Goal: Task Accomplishment & Management: Complete application form

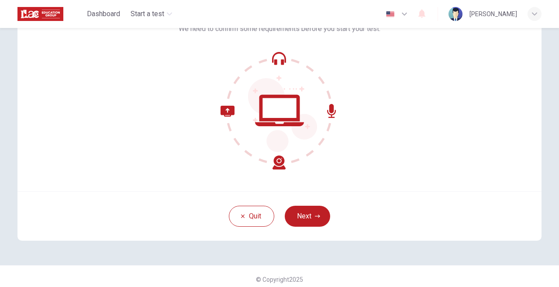
scroll to position [71, 0]
click at [304, 218] on button "Next" at bounding box center [306, 215] width 45 height 21
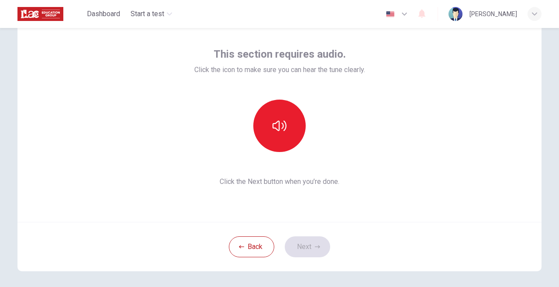
scroll to position [41, 0]
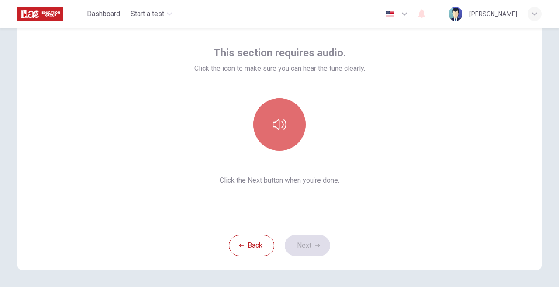
click at [281, 127] on icon "button" at bounding box center [279, 124] width 14 height 14
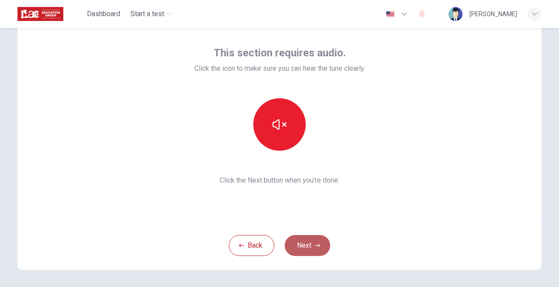
click at [301, 247] on button "Next" at bounding box center [306, 245] width 45 height 21
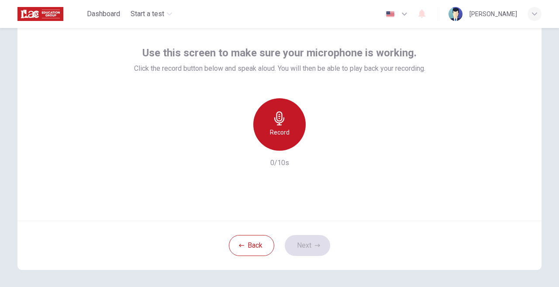
click at [279, 121] on icon "button" at bounding box center [279, 118] width 10 height 14
click at [278, 120] on icon "button" at bounding box center [279, 118] width 10 height 14
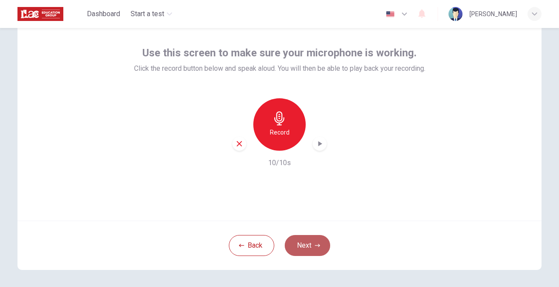
click at [307, 247] on button "Next" at bounding box center [306, 245] width 45 height 21
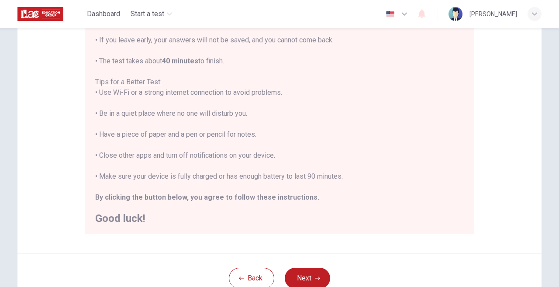
scroll to position [136, 0]
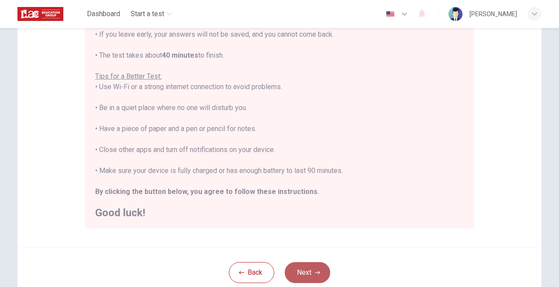
click at [306, 272] on button "Next" at bounding box center [306, 272] width 45 height 21
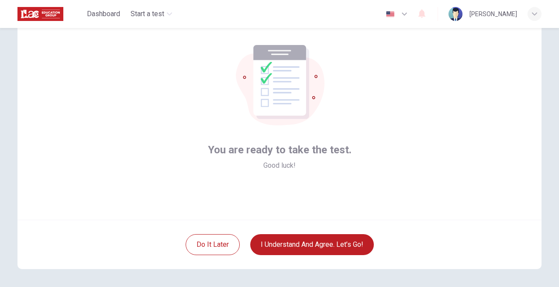
scroll to position [42, 0]
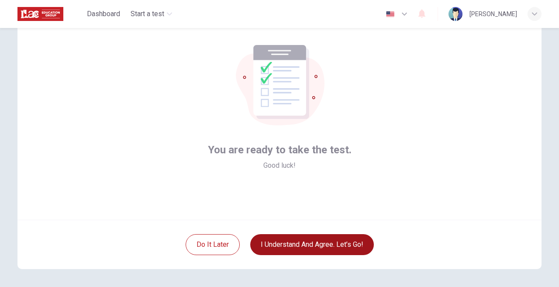
click at [300, 247] on button "I understand and agree. Let’s go!" at bounding box center [311, 244] width 123 height 21
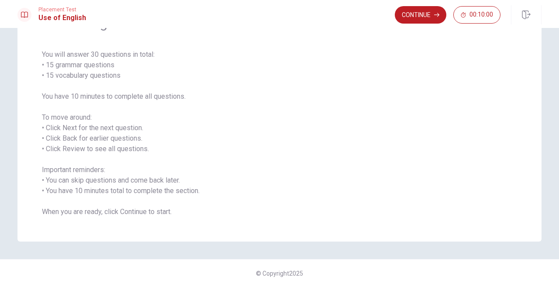
scroll to position [55, 0]
click at [413, 17] on button "Continue" at bounding box center [419, 14] width 51 height 17
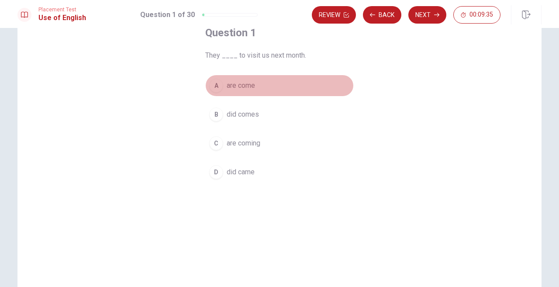
click at [216, 86] on div "A" at bounding box center [216, 86] width 14 height 14
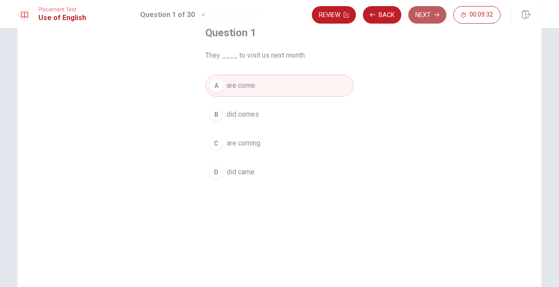
click at [422, 12] on button "Next" at bounding box center [427, 14] width 38 height 17
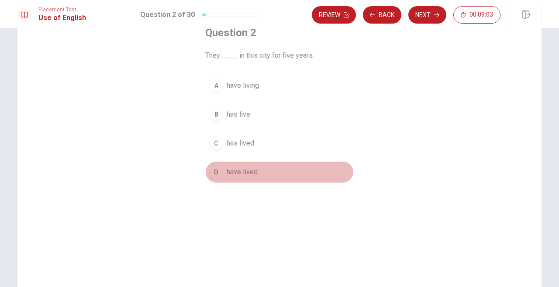
click at [215, 174] on div "D" at bounding box center [216, 172] width 14 height 14
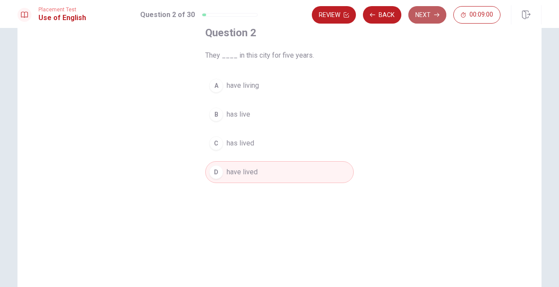
click at [421, 14] on button "Next" at bounding box center [427, 14] width 38 height 17
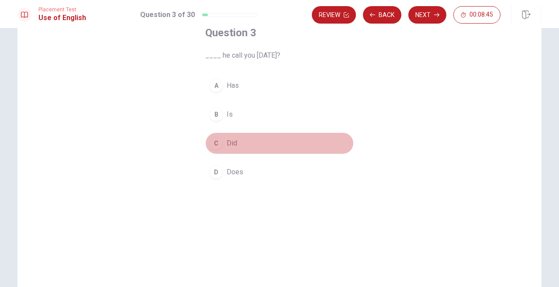
click at [216, 144] on div "C" at bounding box center [216, 143] width 14 height 14
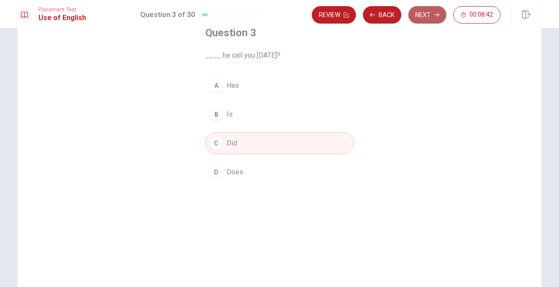
click at [423, 14] on button "Next" at bounding box center [427, 14] width 38 height 17
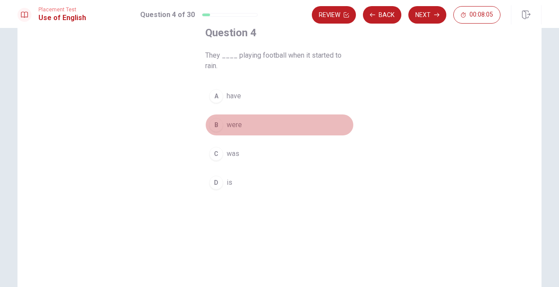
click at [218, 125] on div "B" at bounding box center [216, 125] width 14 height 14
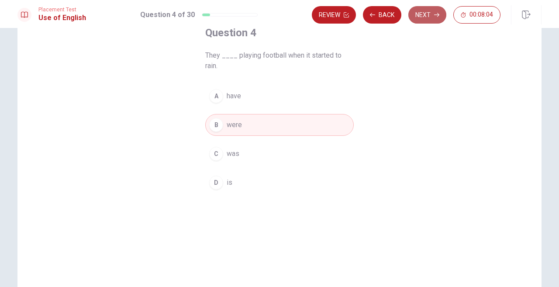
click at [421, 14] on button "Next" at bounding box center [427, 14] width 38 height 17
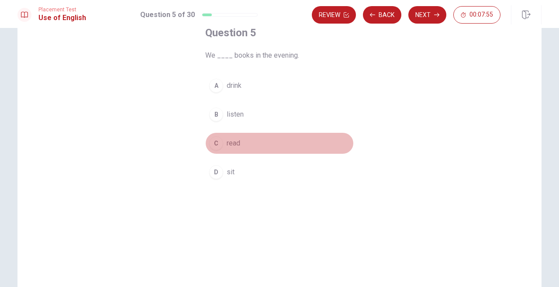
click at [216, 144] on div "C" at bounding box center [216, 143] width 14 height 14
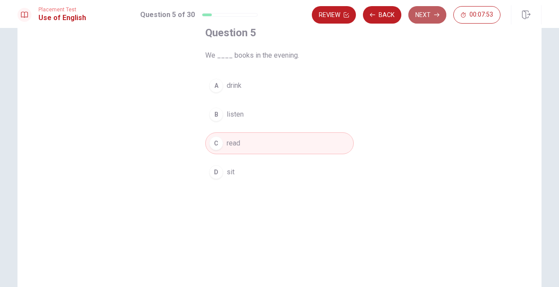
click at [419, 17] on button "Next" at bounding box center [427, 14] width 38 height 17
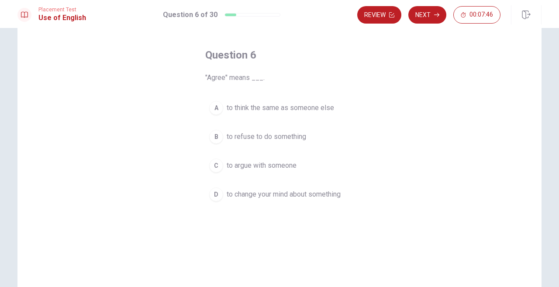
scroll to position [41, 0]
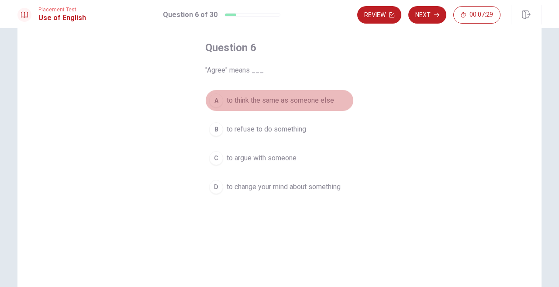
click at [217, 101] on div "A" at bounding box center [216, 100] width 14 height 14
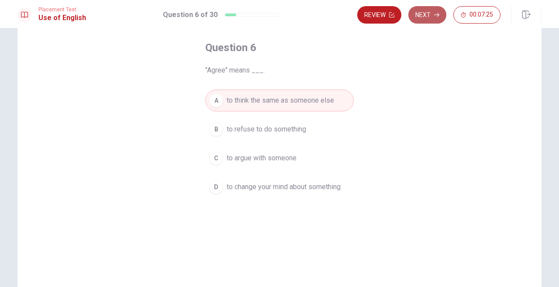
click at [424, 15] on button "Next" at bounding box center [427, 14] width 38 height 17
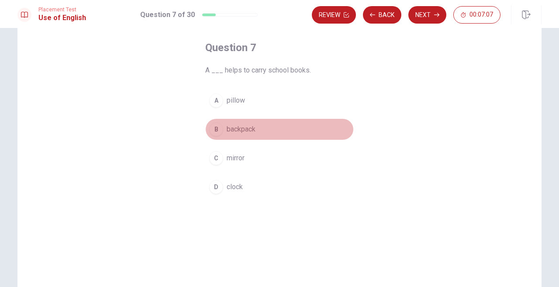
click at [215, 130] on div "B" at bounding box center [216, 129] width 14 height 14
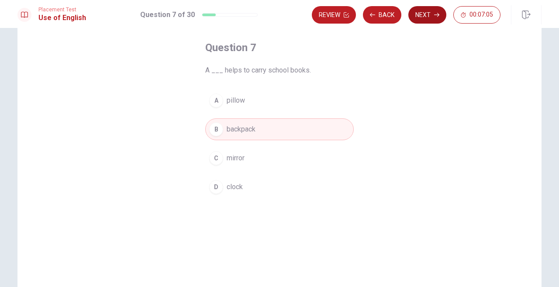
click at [426, 14] on button "Next" at bounding box center [427, 14] width 38 height 17
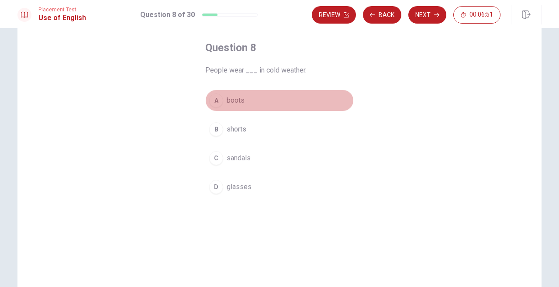
click at [214, 103] on div "A" at bounding box center [216, 100] width 14 height 14
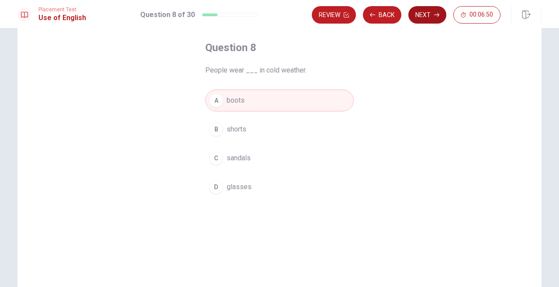
click at [420, 16] on button "Next" at bounding box center [427, 14] width 38 height 17
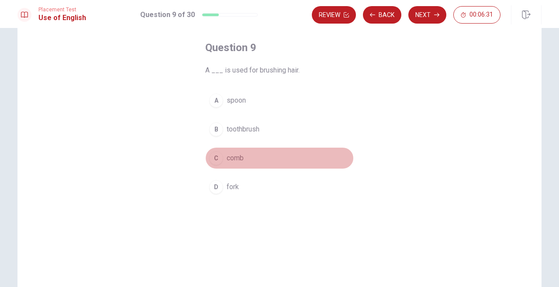
click at [216, 159] on div "C" at bounding box center [216, 158] width 14 height 14
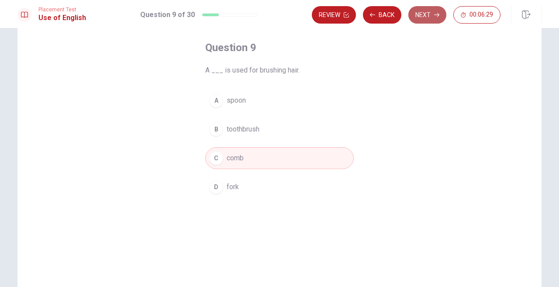
click at [425, 17] on button "Next" at bounding box center [427, 14] width 38 height 17
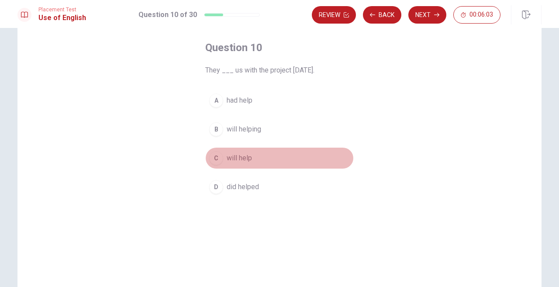
click at [217, 159] on div "C" at bounding box center [216, 158] width 14 height 14
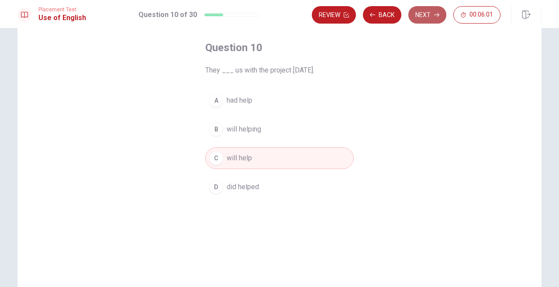
click at [425, 15] on button "Next" at bounding box center [427, 14] width 38 height 17
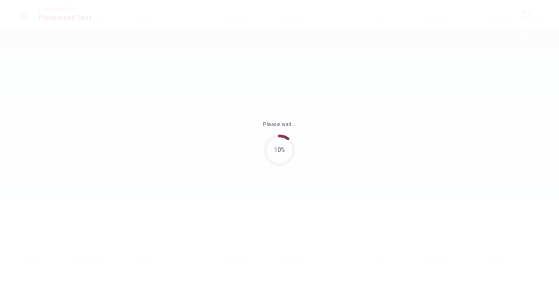
scroll to position [0, 0]
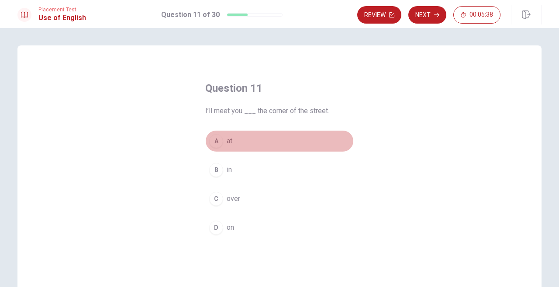
click at [217, 143] on div "A" at bounding box center [216, 141] width 14 height 14
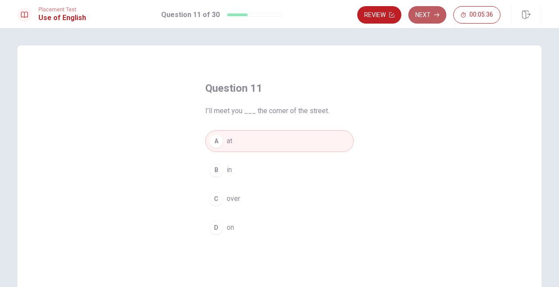
click at [424, 14] on button "Next" at bounding box center [427, 14] width 38 height 17
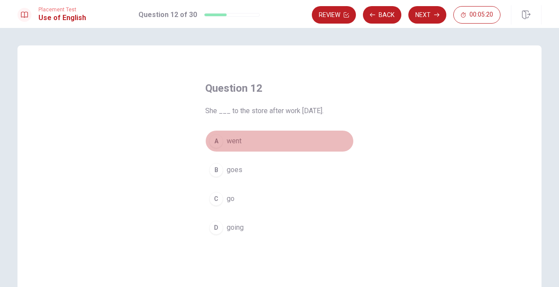
click at [216, 143] on div "A" at bounding box center [216, 141] width 14 height 14
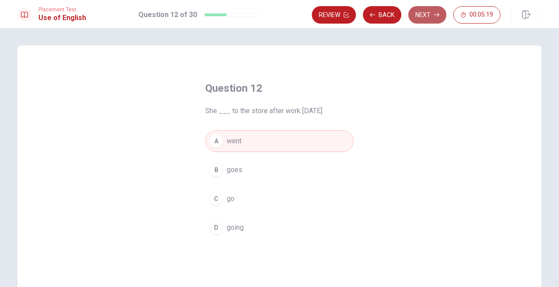
click at [421, 17] on button "Next" at bounding box center [427, 14] width 38 height 17
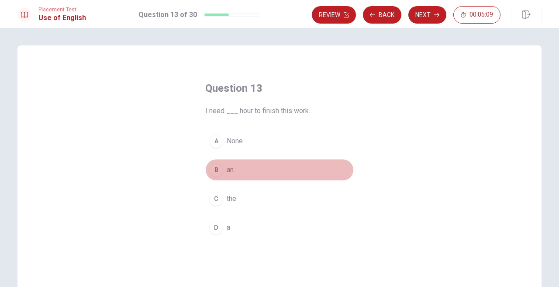
click at [216, 171] on div "B" at bounding box center [216, 170] width 14 height 14
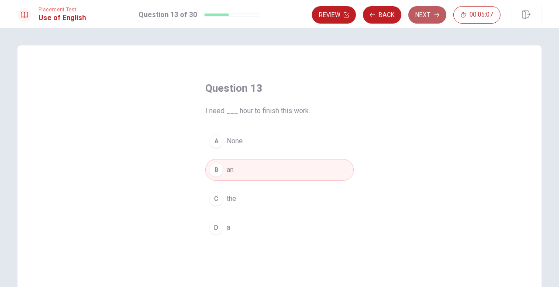
click at [421, 15] on button "Next" at bounding box center [427, 14] width 38 height 17
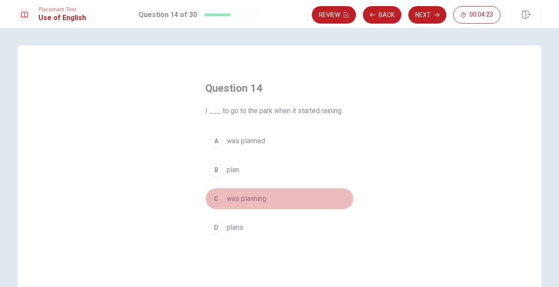
click at [217, 199] on div "C" at bounding box center [216, 199] width 14 height 14
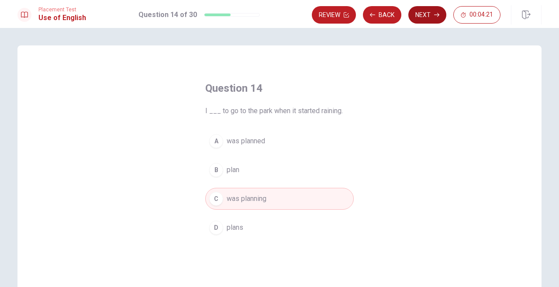
click at [421, 17] on button "Next" at bounding box center [427, 14] width 38 height 17
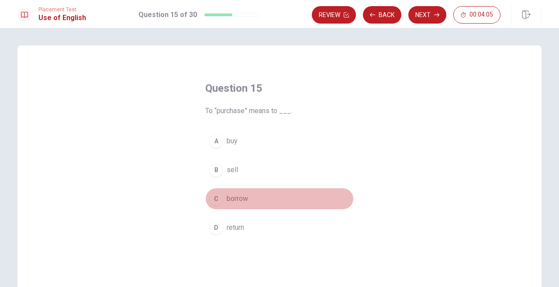
click at [218, 200] on div "C" at bounding box center [216, 199] width 14 height 14
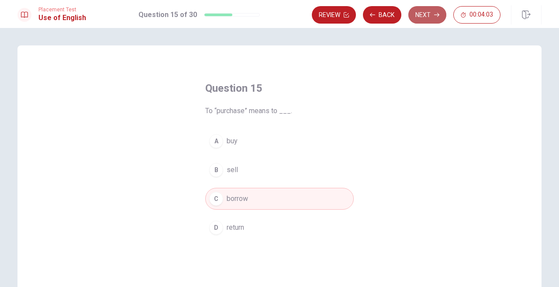
click at [428, 13] on button "Next" at bounding box center [427, 14] width 38 height 17
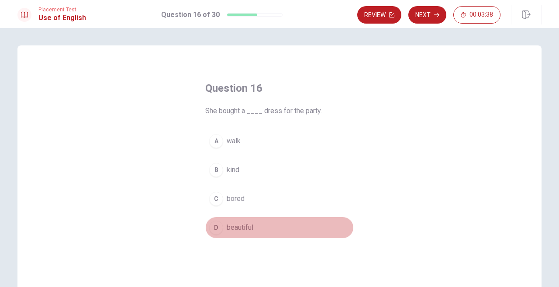
click at [217, 230] on div "D" at bounding box center [216, 227] width 14 height 14
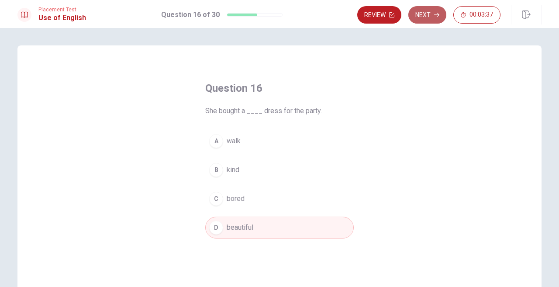
click at [421, 14] on button "Next" at bounding box center [427, 14] width 38 height 17
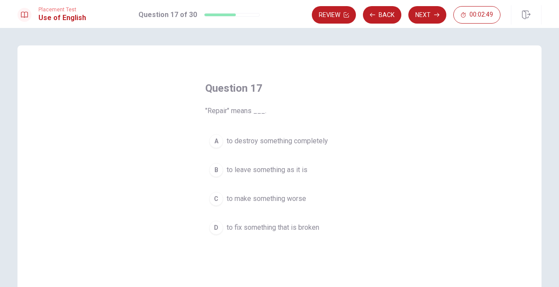
click at [217, 227] on div "D" at bounding box center [216, 227] width 14 height 14
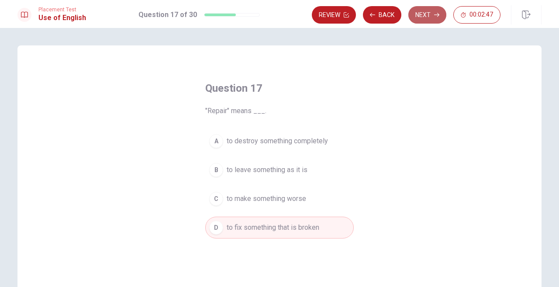
click at [427, 16] on button "Next" at bounding box center [427, 14] width 38 height 17
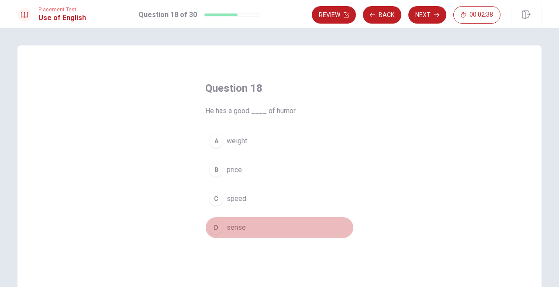
click at [214, 229] on div "D" at bounding box center [216, 227] width 14 height 14
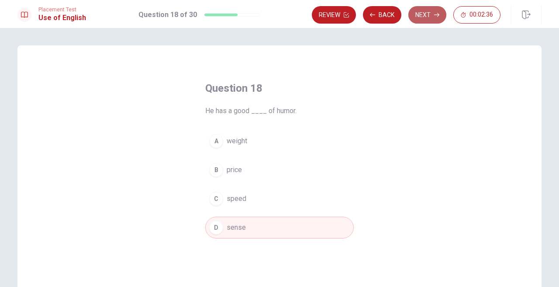
click at [422, 19] on button "Next" at bounding box center [427, 14] width 38 height 17
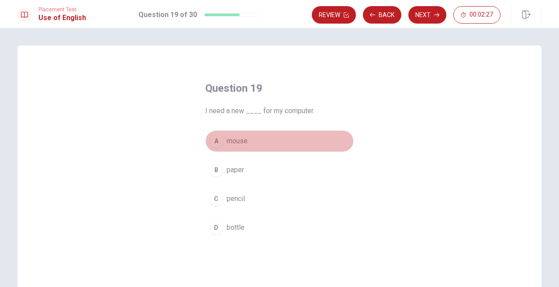
click at [217, 142] on div "A" at bounding box center [216, 141] width 14 height 14
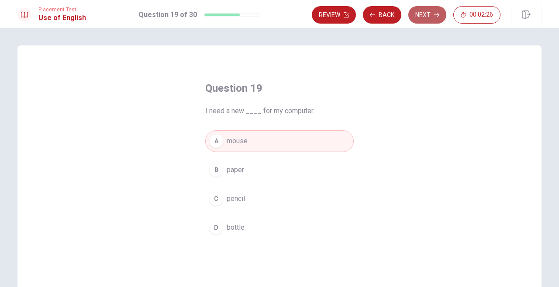
click at [425, 12] on button "Next" at bounding box center [427, 14] width 38 height 17
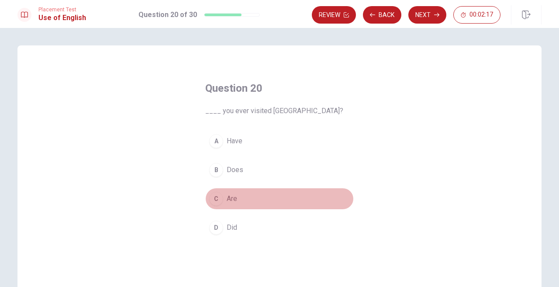
click at [216, 199] on div "C" at bounding box center [216, 199] width 14 height 14
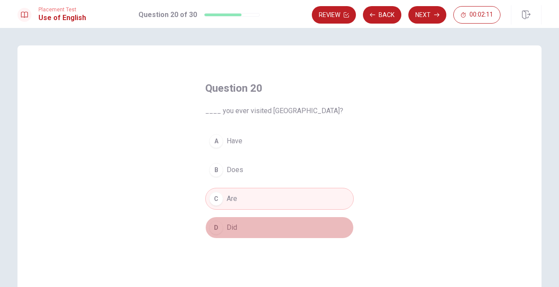
click at [216, 226] on div "D" at bounding box center [216, 227] width 14 height 14
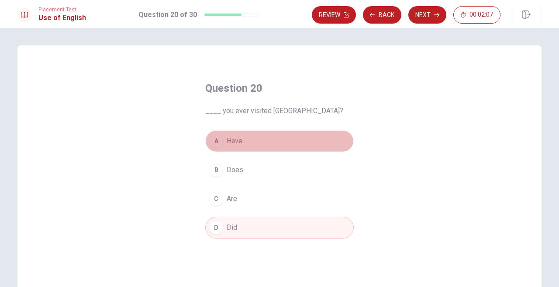
click at [215, 138] on div "A" at bounding box center [216, 141] width 14 height 14
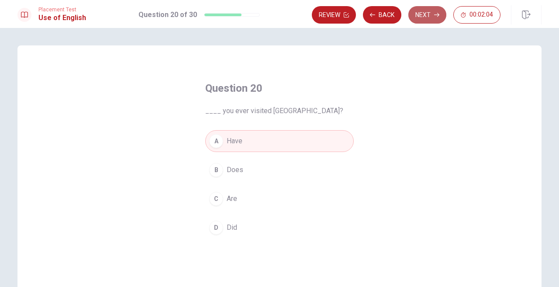
click at [420, 15] on button "Next" at bounding box center [427, 14] width 38 height 17
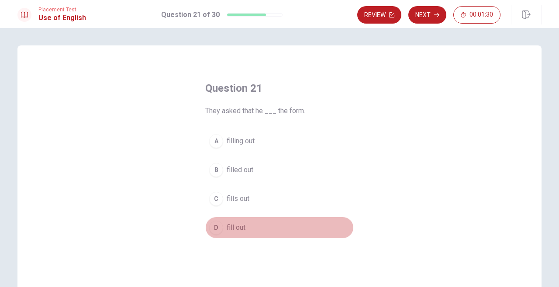
click at [217, 227] on div "D" at bounding box center [216, 227] width 14 height 14
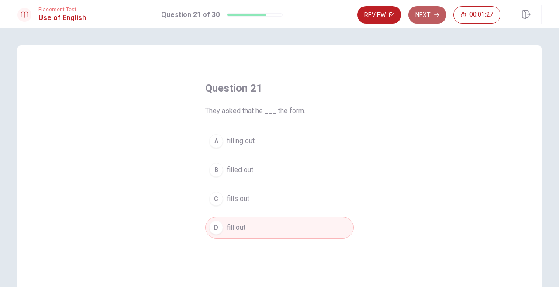
click at [424, 15] on button "Next" at bounding box center [427, 14] width 38 height 17
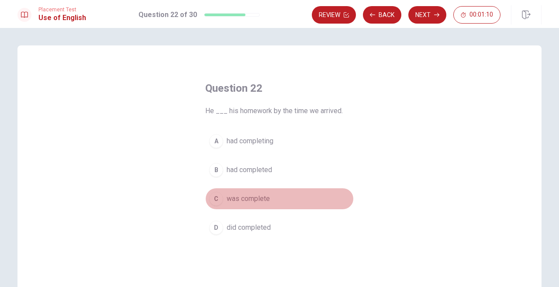
click at [216, 200] on div "C" at bounding box center [216, 199] width 14 height 14
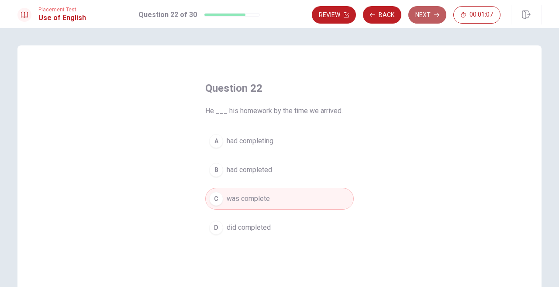
click at [427, 15] on button "Next" at bounding box center [427, 14] width 38 height 17
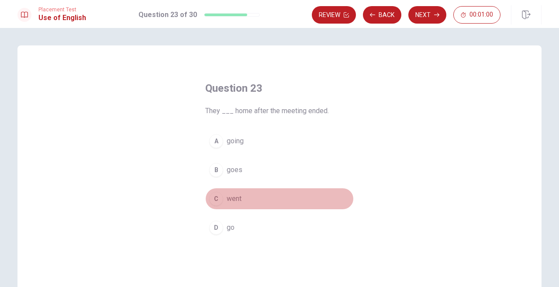
click at [216, 199] on div "C" at bounding box center [216, 199] width 14 height 14
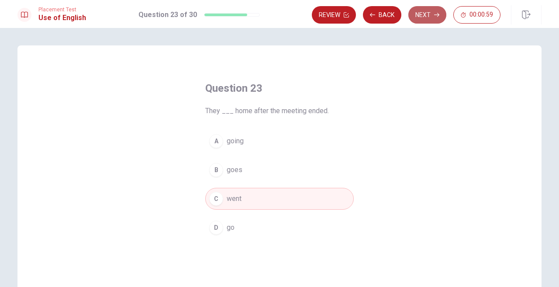
click at [426, 14] on button "Next" at bounding box center [427, 14] width 38 height 17
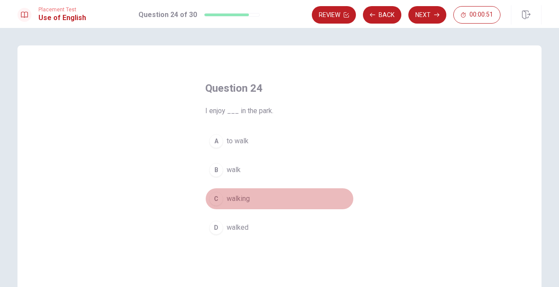
click at [219, 200] on div "C" at bounding box center [216, 199] width 14 height 14
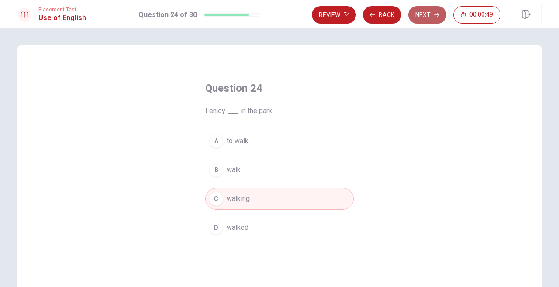
click at [424, 16] on button "Next" at bounding box center [427, 14] width 38 height 17
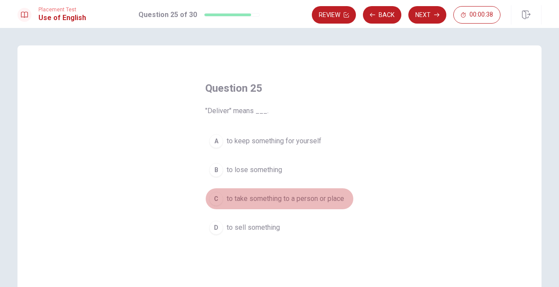
click at [216, 201] on div "C" at bounding box center [216, 199] width 14 height 14
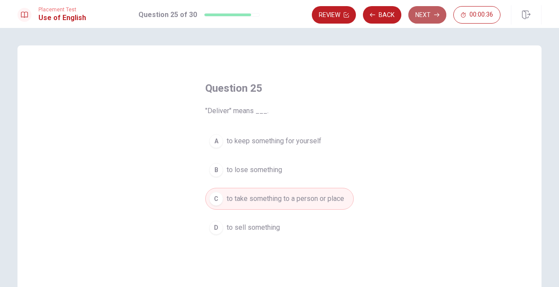
click at [425, 14] on button "Next" at bounding box center [427, 14] width 38 height 17
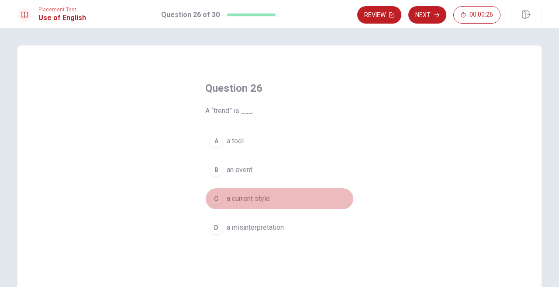
click at [218, 199] on div "C" at bounding box center [216, 199] width 14 height 14
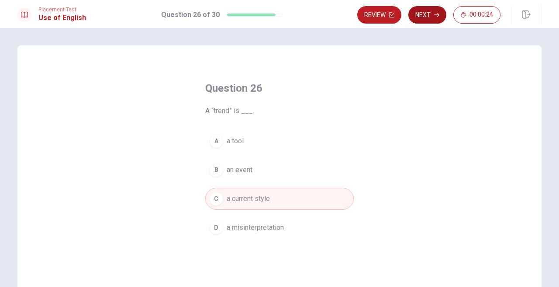
click at [424, 17] on button "Next" at bounding box center [427, 14] width 38 height 17
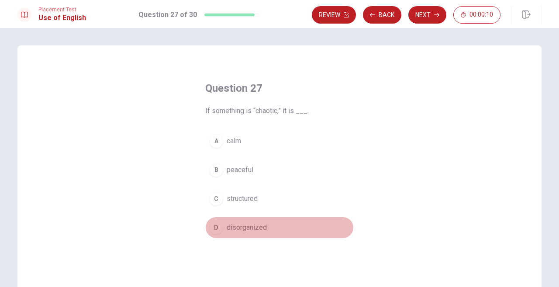
click at [215, 227] on div "D" at bounding box center [216, 227] width 14 height 14
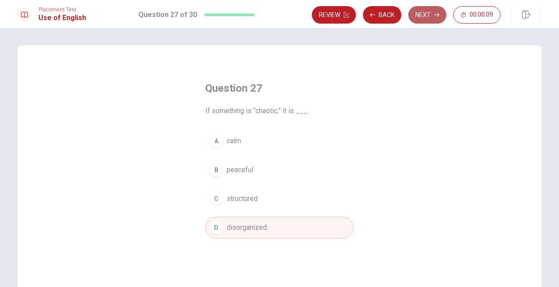
click at [418, 14] on button "Next" at bounding box center [427, 14] width 38 height 17
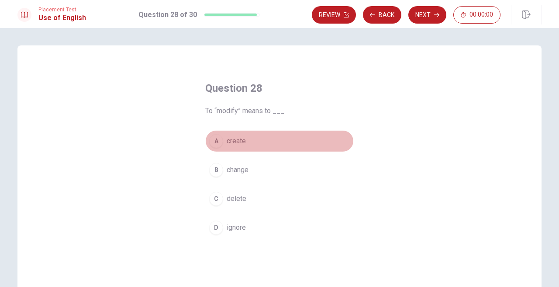
click at [215, 141] on div "A" at bounding box center [216, 141] width 14 height 14
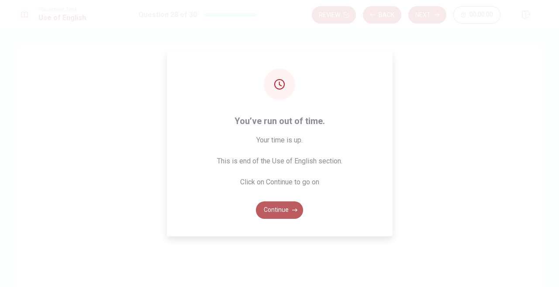
click at [269, 212] on button "Continue" at bounding box center [279, 209] width 47 height 17
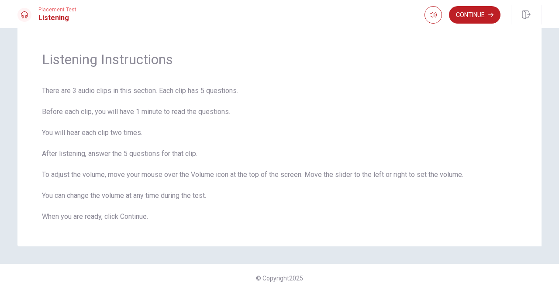
scroll to position [22, 0]
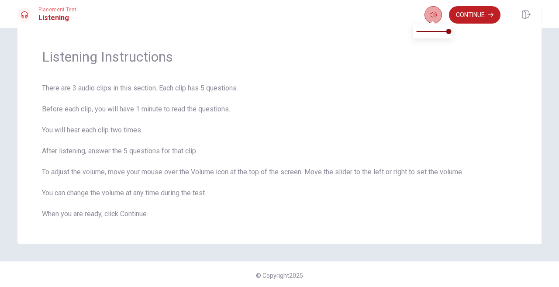
click at [428, 14] on button "button" at bounding box center [432, 14] width 17 height 17
click at [476, 15] on button "Continue" at bounding box center [474, 14] width 51 height 17
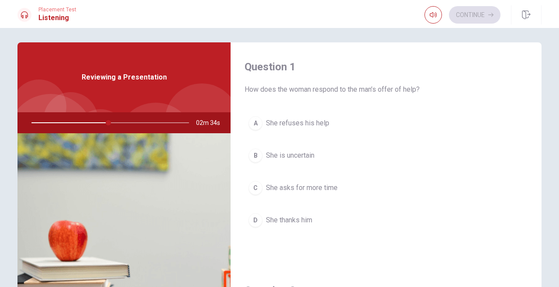
scroll to position [5, 0]
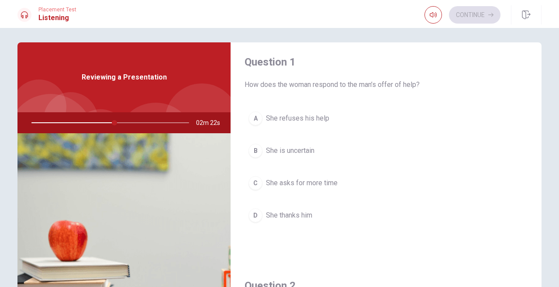
click at [257, 214] on div "D" at bounding box center [255, 215] width 14 height 14
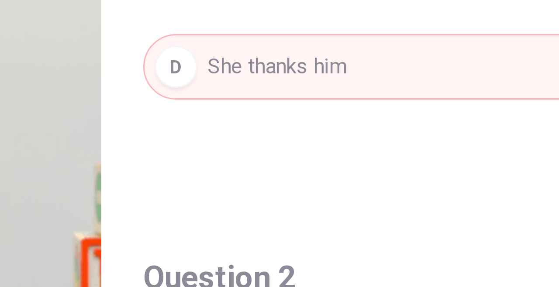
scroll to position [6, 0]
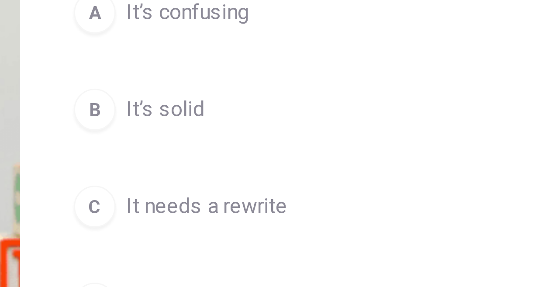
scroll to position [148, 0]
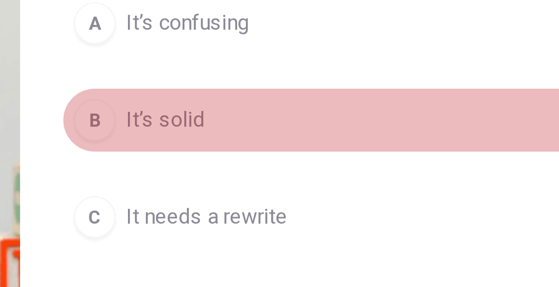
click at [248, 224] on div "B" at bounding box center [255, 231] width 14 height 14
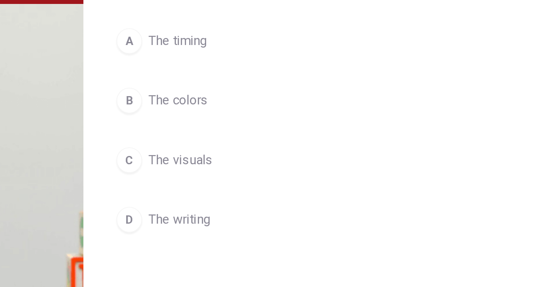
scroll to position [414, 0]
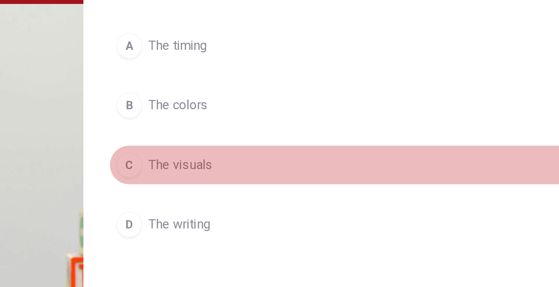
click at [248, 213] on div "C" at bounding box center [255, 220] width 14 height 14
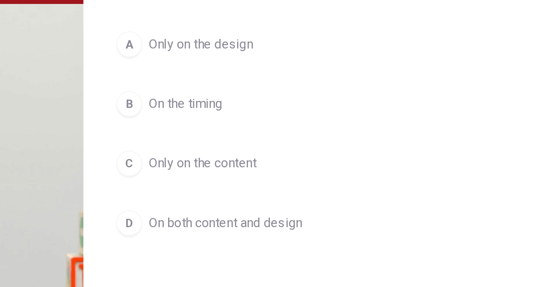
scroll to position [641, 0]
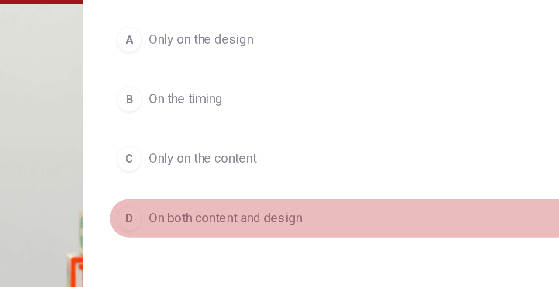
click at [248, 242] on div "D" at bounding box center [255, 249] width 14 height 14
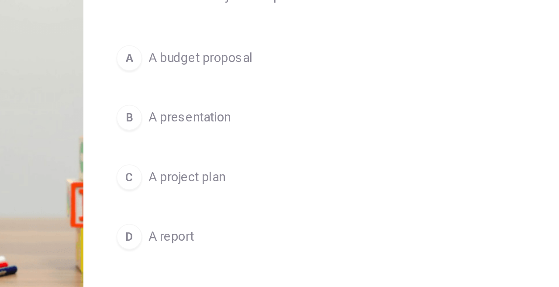
scroll to position [45, 0]
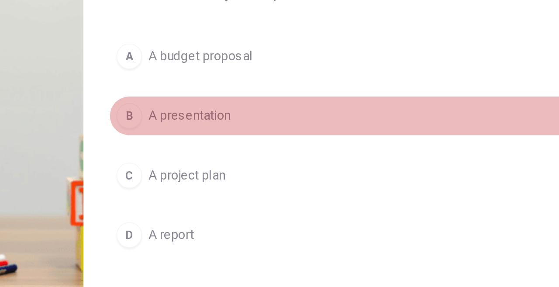
click at [248, 187] on div "B" at bounding box center [255, 194] width 14 height 14
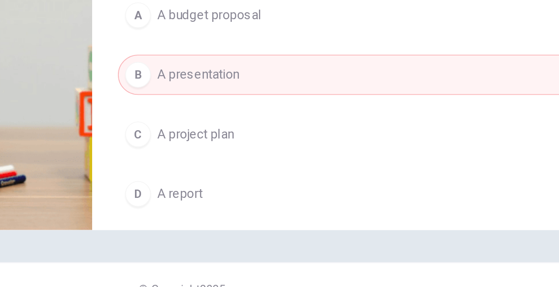
scroll to position [765, 0]
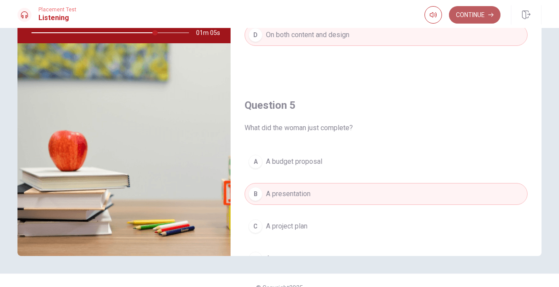
click at [471, 14] on button "Continue" at bounding box center [474, 14] width 51 height 17
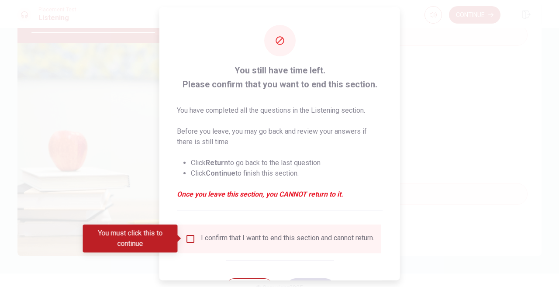
click at [187, 238] on input "You must click this to continue" at bounding box center [190, 238] width 10 height 10
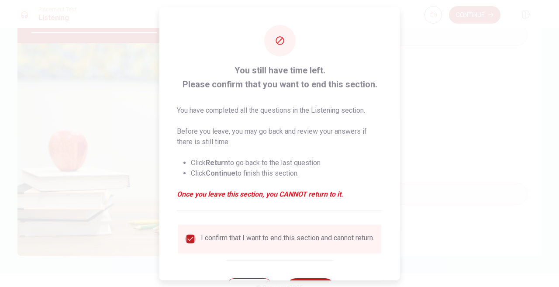
click at [187, 239] on input "checkbox" at bounding box center [190, 238] width 10 height 10
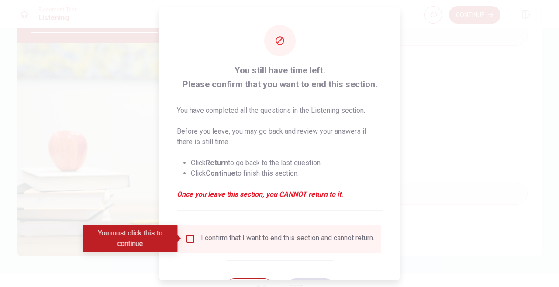
click at [188, 238] on input "You must click this to continue" at bounding box center [190, 238] width 10 height 10
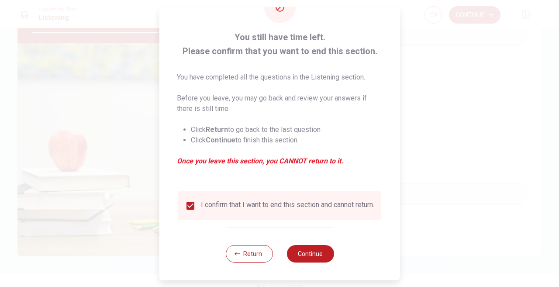
scroll to position [38, 0]
click at [313, 252] on button "Continue" at bounding box center [309, 253] width 47 height 17
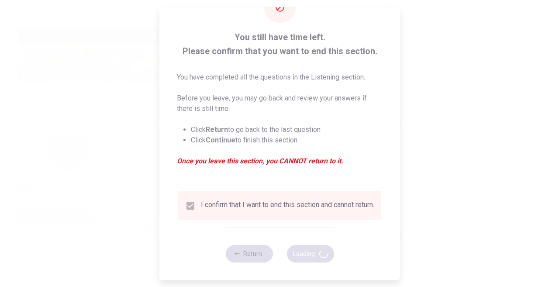
type input "84"
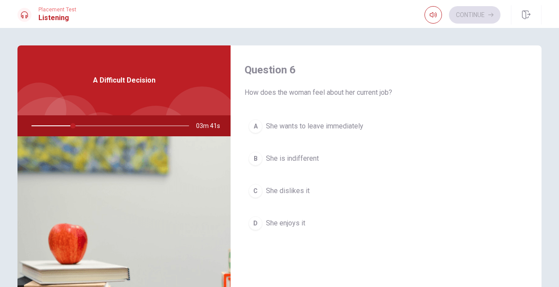
scroll to position [0, 0]
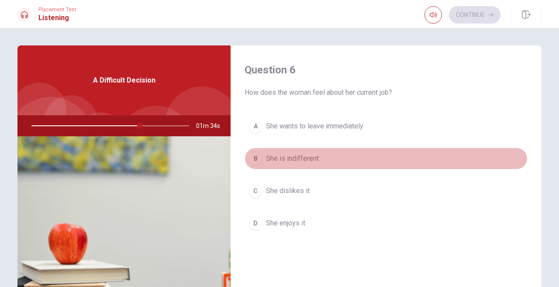
click at [254, 158] on div "B" at bounding box center [255, 158] width 14 height 14
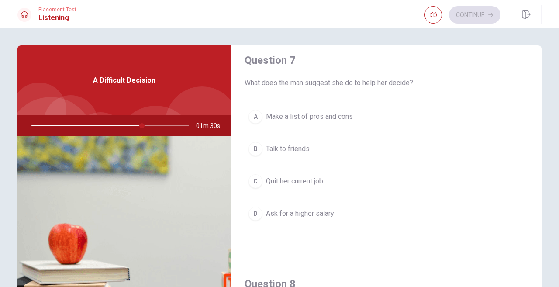
scroll to position [235, 0]
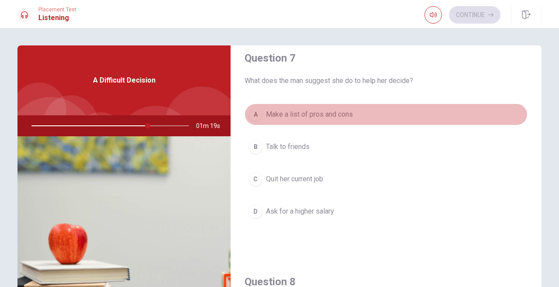
click at [258, 114] on div "A" at bounding box center [255, 114] width 14 height 14
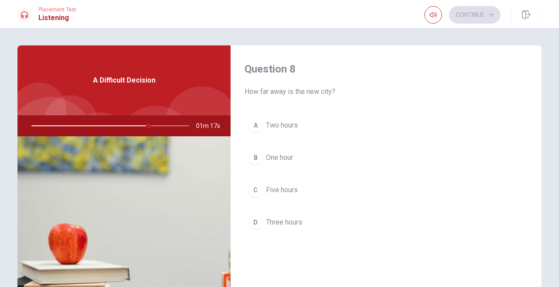
scroll to position [456, 0]
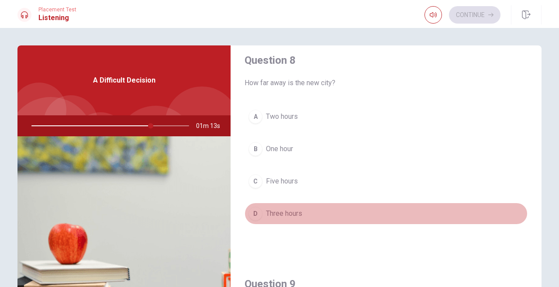
click at [255, 212] on div "D" at bounding box center [255, 213] width 14 height 14
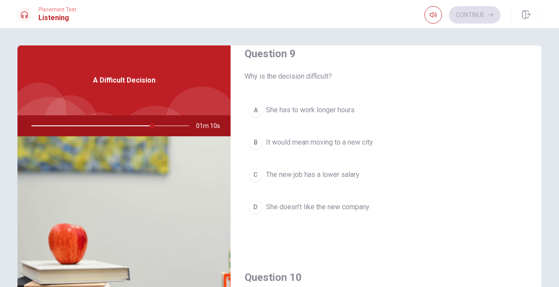
scroll to position [686, 0]
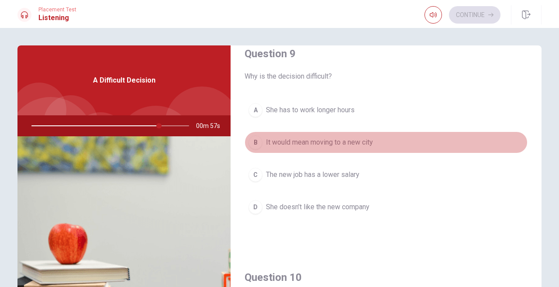
click at [256, 141] on div "B" at bounding box center [255, 142] width 14 height 14
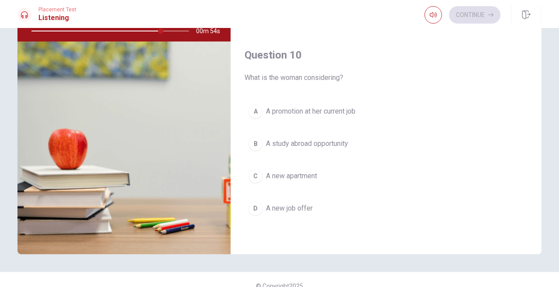
scroll to position [95, 0]
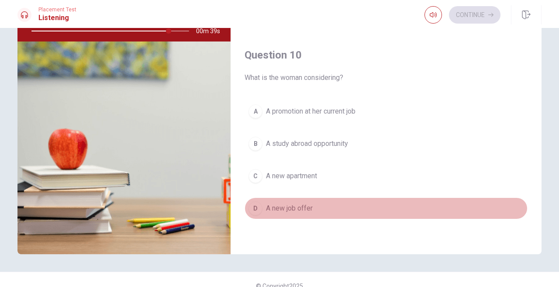
click at [254, 210] on div "D" at bounding box center [255, 208] width 14 height 14
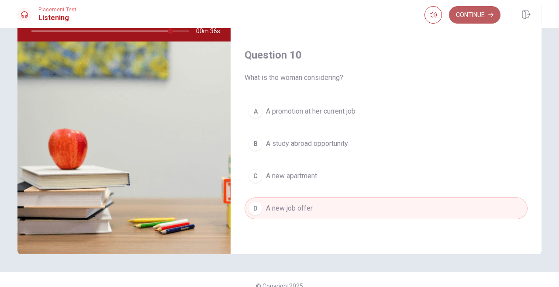
click at [469, 16] on button "Continue" at bounding box center [474, 14] width 51 height 17
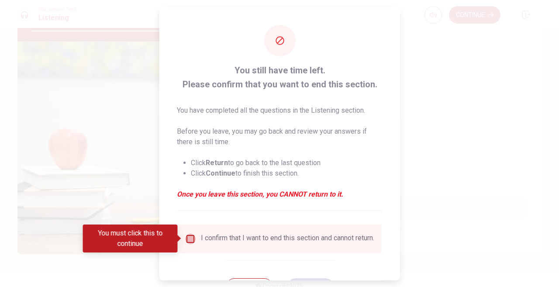
click at [188, 240] on input "You must click this to continue" at bounding box center [190, 238] width 10 height 10
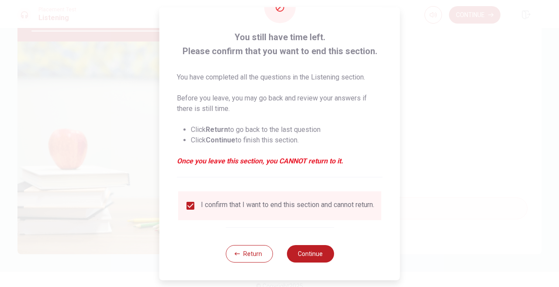
scroll to position [35, 0]
click at [305, 254] on button "Continue" at bounding box center [309, 253] width 47 height 17
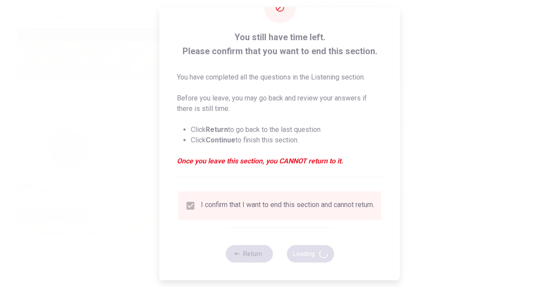
type input "91"
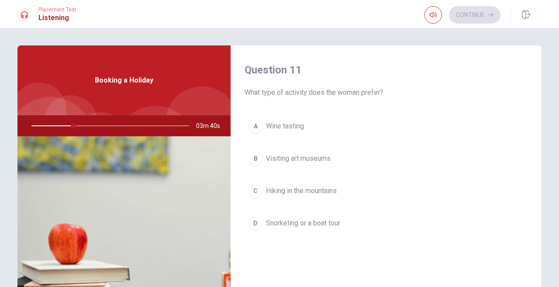
scroll to position [0, 0]
click at [254, 223] on div "D" at bounding box center [255, 223] width 14 height 14
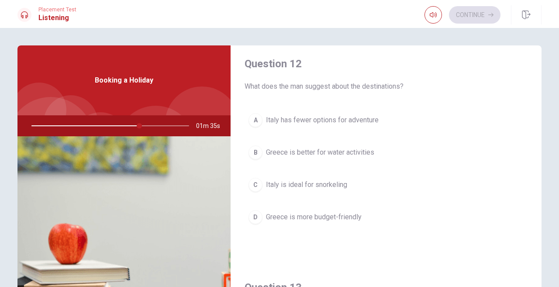
scroll to position [233, 0]
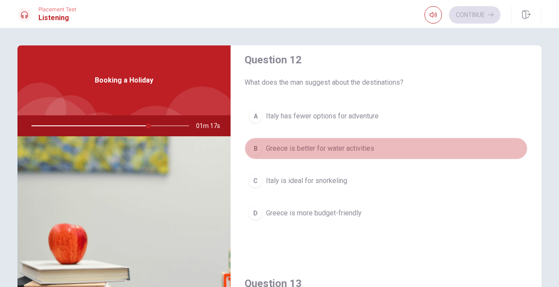
click at [254, 149] on div "B" at bounding box center [255, 148] width 14 height 14
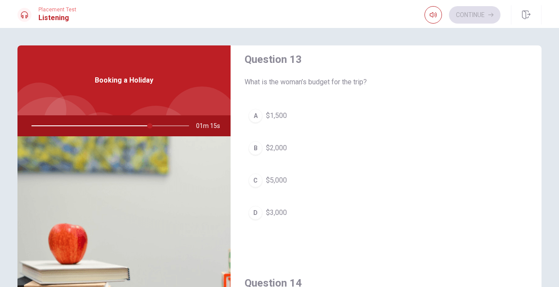
scroll to position [458, 0]
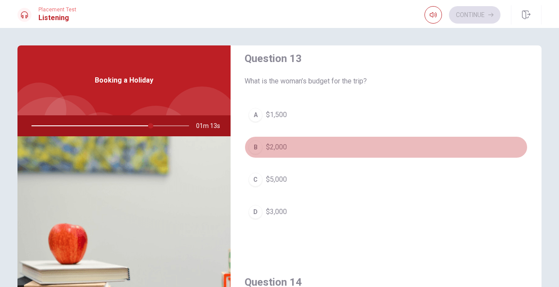
click at [255, 148] on div "B" at bounding box center [255, 147] width 14 height 14
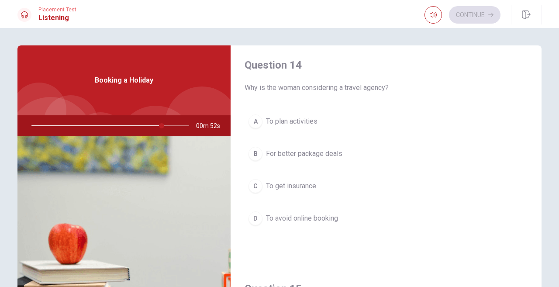
scroll to position [0, 0]
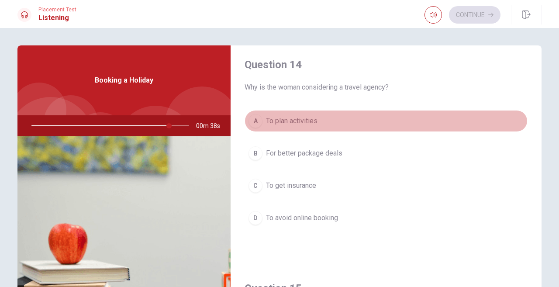
click at [254, 121] on div "A" at bounding box center [255, 121] width 14 height 14
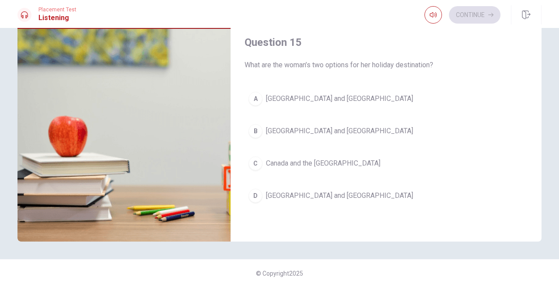
scroll to position [107, 0]
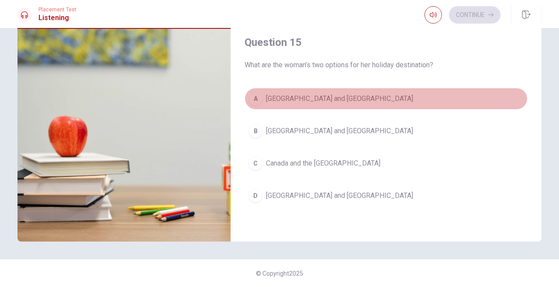
click at [256, 98] on div "A" at bounding box center [255, 99] width 14 height 14
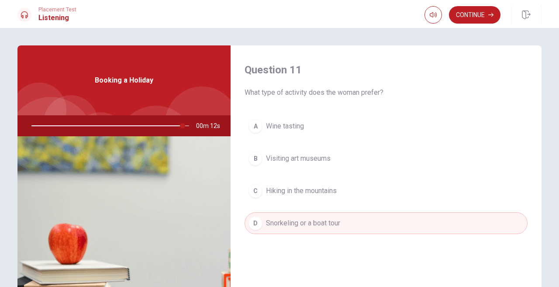
scroll to position [0, 0]
type input "0"
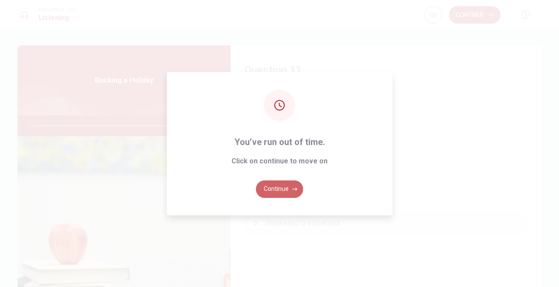
click at [280, 188] on button "Continue" at bounding box center [279, 188] width 47 height 17
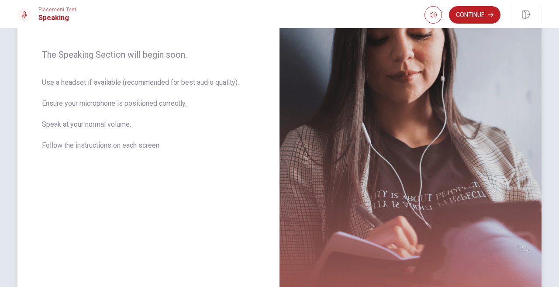
scroll to position [135, 0]
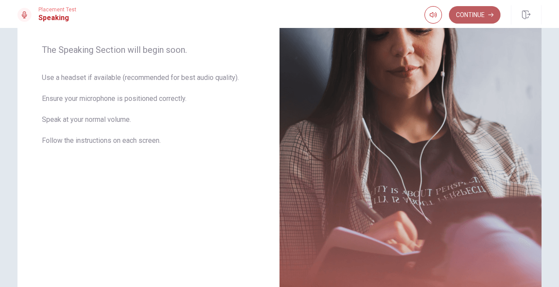
click at [470, 15] on button "Continue" at bounding box center [474, 14] width 51 height 17
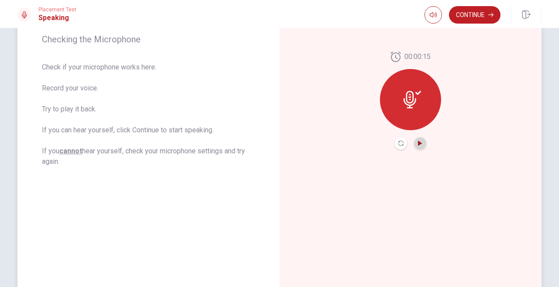
click at [419, 143] on icon "Play Audio" at bounding box center [420, 142] width 4 height 5
click at [471, 16] on button "Continue" at bounding box center [474, 14] width 51 height 17
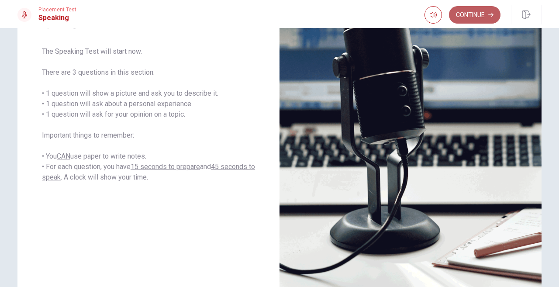
click at [474, 14] on button "Continue" at bounding box center [474, 14] width 51 height 17
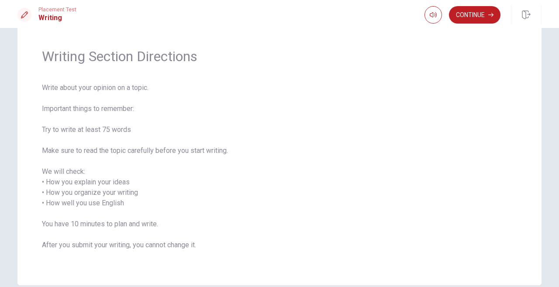
scroll to position [22, 0]
click at [478, 18] on button "Continue" at bounding box center [474, 14] width 51 height 17
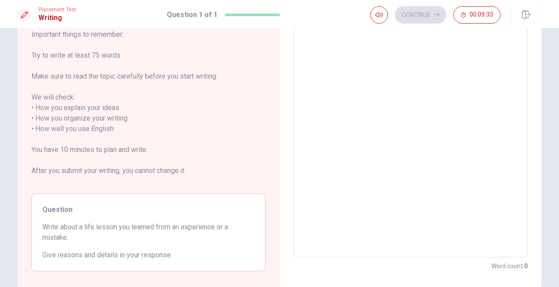
scroll to position [75, 0]
click at [325, 44] on textarea at bounding box center [410, 129] width 222 height 242
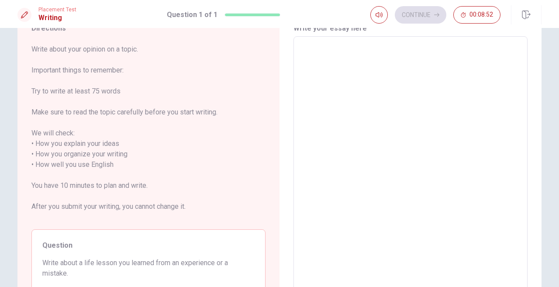
scroll to position [40, 0]
type textarea "t"
type textarea "x"
type textarea "th"
type textarea "x"
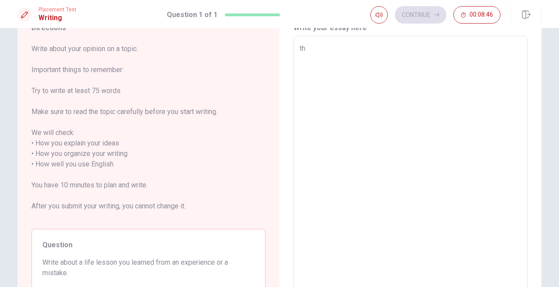
type textarea "the"
type textarea "x"
type textarea "the"
type textarea "x"
type textarea "the"
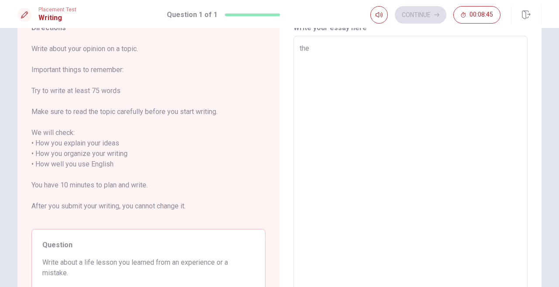
type textarea "x"
type textarea "th"
type textarea "x"
type textarea "t"
type textarea "x"
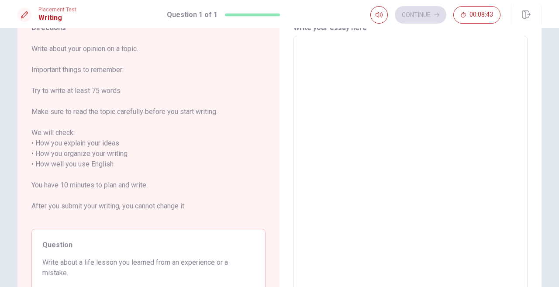
type textarea "T"
type textarea "x"
type textarea "Th"
type textarea "x"
type textarea "The"
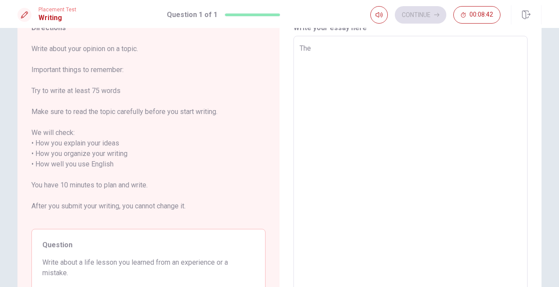
type textarea "x"
type textarea "The"
type textarea "x"
type textarea "The l"
type textarea "x"
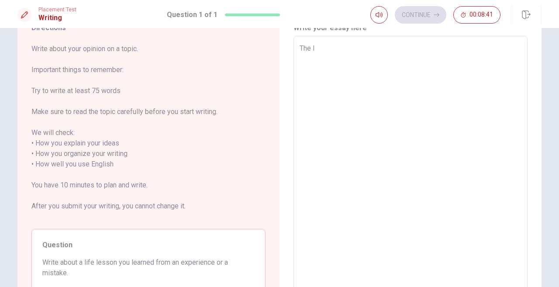
type textarea "The li"
type textarea "x"
type textarea "The lif"
type textarea "x"
type textarea "The life"
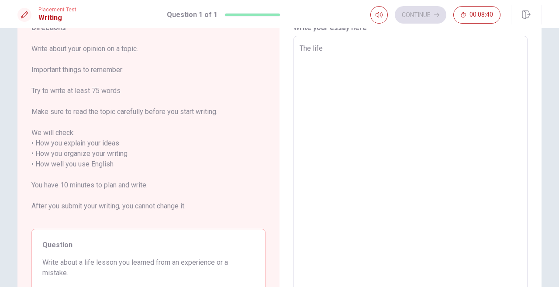
type textarea "x"
type textarea "The life"
type textarea "x"
type textarea "The life l"
type textarea "x"
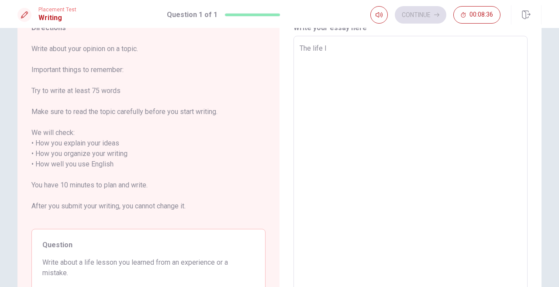
type textarea "The life le"
type textarea "x"
type textarea "The life les"
type textarea "x"
type textarea "The life less"
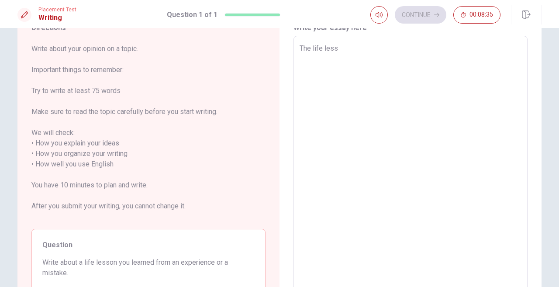
type textarea "x"
type textarea "The life lesso"
type textarea "x"
type textarea "The life lesson"
type textarea "x"
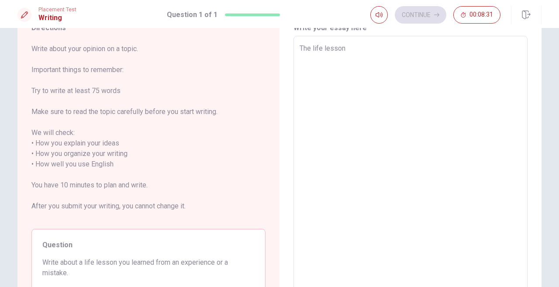
type textarea "The life lesson"
type textarea "x"
type textarea "The life lesson t"
type textarea "x"
type textarea "The life lesson th"
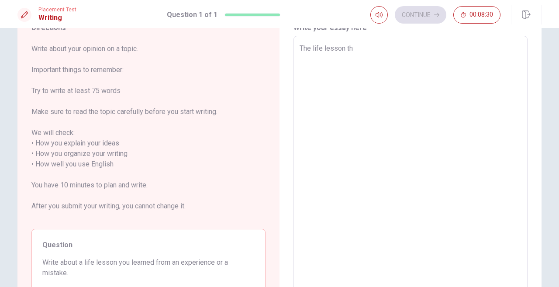
type textarea "x"
type textarea "The life lesson tha"
type textarea "x"
type textarea "The life lesson that"
type textarea "x"
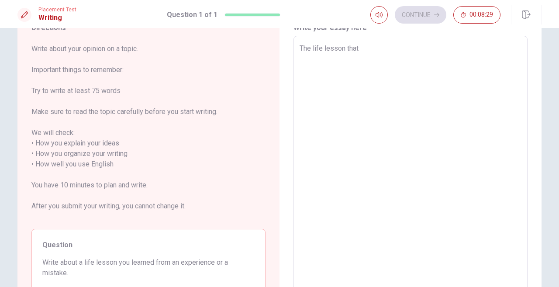
type textarea "The life lesson that"
type textarea "x"
type textarea "The life lesson that i"
type textarea "x"
type textarea "The life lesson that i"
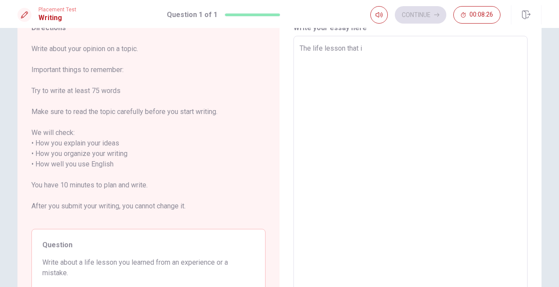
type textarea "x"
type textarea "The life lesson that i c"
type textarea "x"
type textarea "The life lesson that i ch"
type textarea "x"
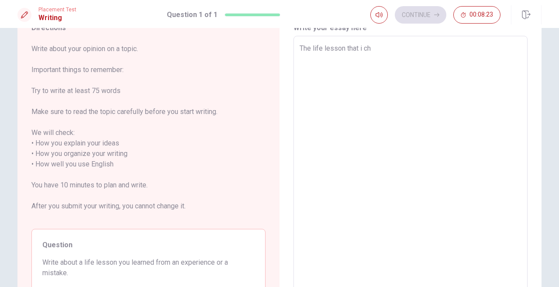
type textarea "The life lesson that i cho"
type textarea "x"
type textarea "The life lesson that i choo"
type textarea "x"
type textarea "The life lesson that i choos"
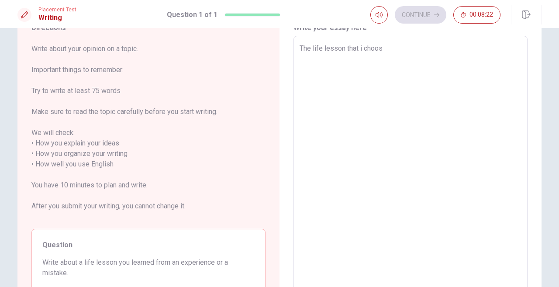
type textarea "x"
type textarea "The life lesson that i choose"
type textarea "x"
type textarea "The life lesson that i choose"
type textarea "x"
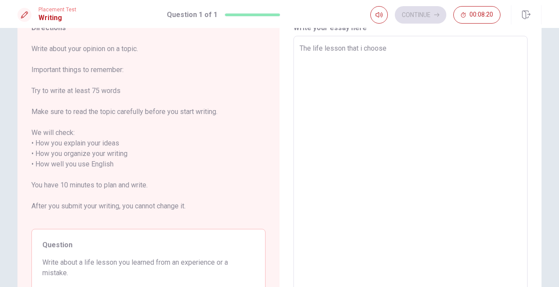
type textarea "The life lesson that i choose t"
type textarea "x"
type textarea "The life lesson that i choose to"
type textarea "x"
type textarea "The life lesson that i choose to"
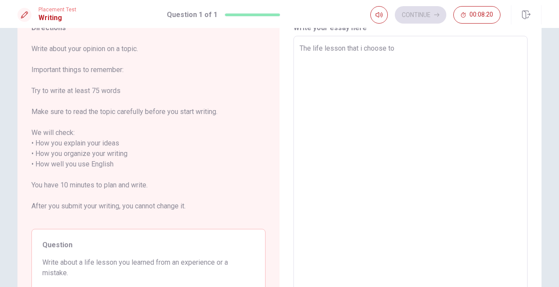
type textarea "x"
type textarea "The life lesson that i choose to t"
type textarea "x"
type textarea "The life lesson that i choose to te"
type textarea "x"
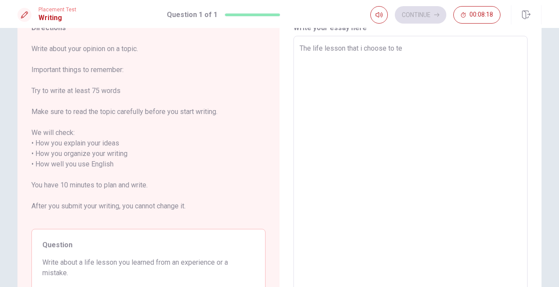
type textarea "The life lesson that i choose to tel"
type textarea "x"
type textarea "The life lesson that i choose to tell"
type textarea "x"
type textarea "The life lesson that i choose to tell"
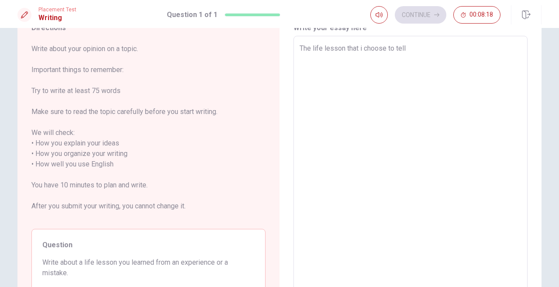
type textarea "x"
type textarea "The life lesson that i choose to tell y"
type textarea "x"
type textarea "The life lesson that i choose to tell yo"
type textarea "x"
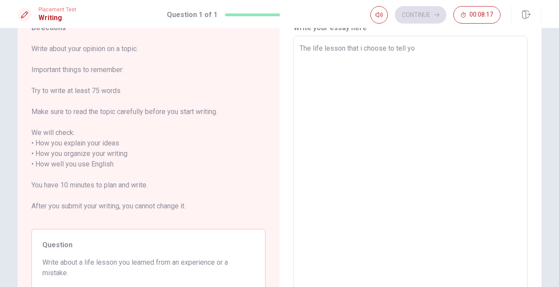
type textarea "The life lesson that i choose to tell you"
type textarea "x"
type textarea "The life lesson that i choose to tell you"
type textarea "x"
type textarea "The life lesson that i choose to tell you a"
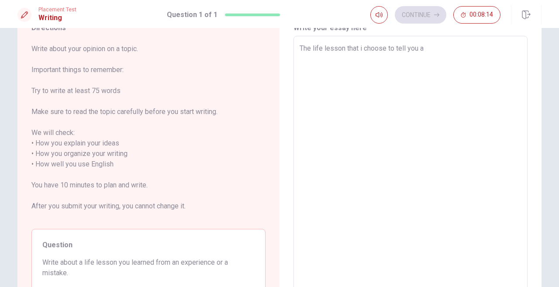
type textarea "x"
type textarea "The life lesson that i choose to tell you ab"
type textarea "x"
type textarea "The life lesson that i choose to tell you abo"
type textarea "x"
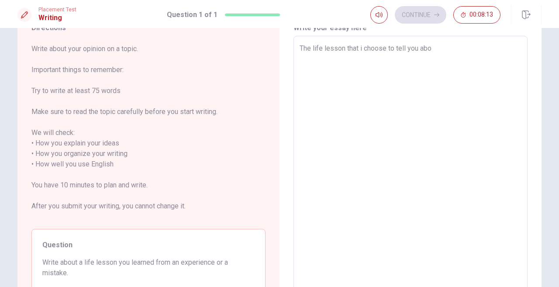
type textarea "The life lesson that i choose to tell you abou"
type textarea "x"
type textarea "The life lesson that i choose to tell you about"
type textarea "x"
type textarea "The life lesson that i choose to tell you about"
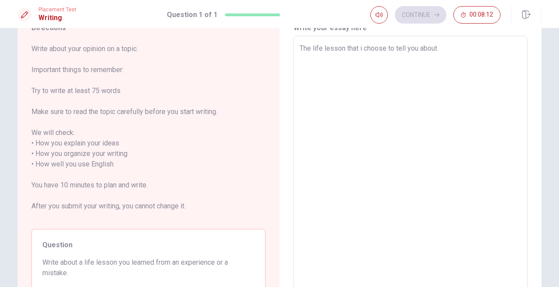
type textarea "x"
type textarea "The life lesson that i choose to tell you about a"
type textarea "x"
type textarea "The life lesson that i choose to tell you about an"
type textarea "x"
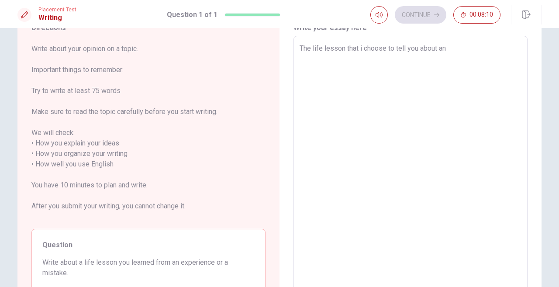
type textarea "The life lesson that i choose to tell you about and"
type textarea "x"
type textarea "The life lesson that i choose to tell you about and"
type textarea "x"
type textarea "The life lesson that i choose to tell you about and t"
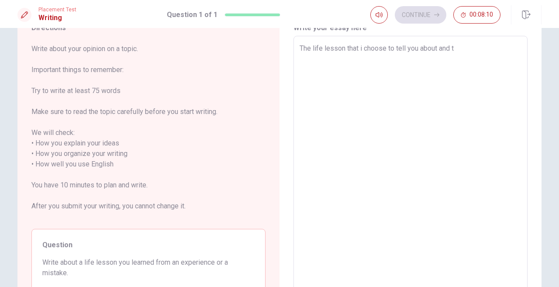
type textarea "x"
type textarea "The life lesson that i choose to tell you about and th"
type textarea "x"
type textarea "The life lesson that i choose to tell you about and tha"
type textarea "x"
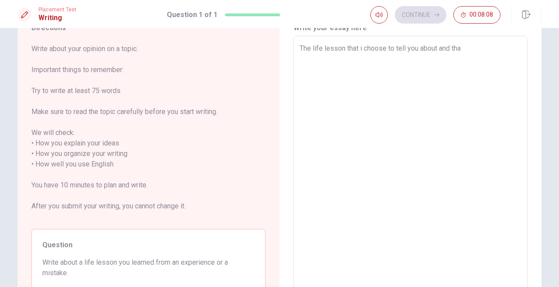
type textarea "The life lesson that i choose to tell you about and that"
type textarea "x"
type textarea "The life lesson that i choose to tell you about and that"
type textarea "x"
type textarea "The life lesson that i choose to tell you about and that i"
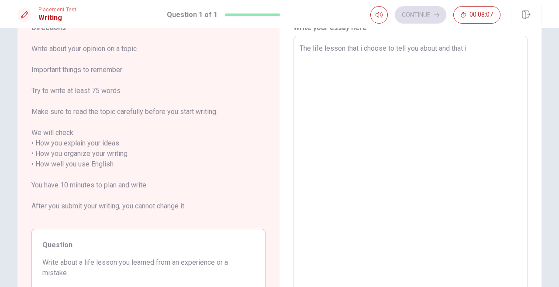
type textarea "x"
type textarea "The life lesson that i choose to tell you about and that i"
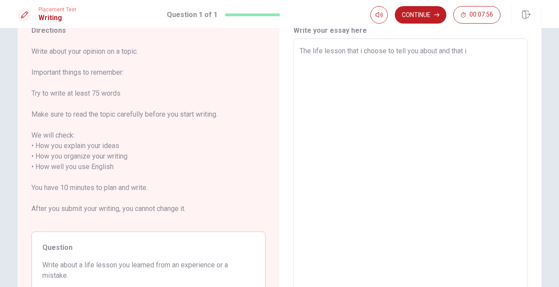
scroll to position [45, 0]
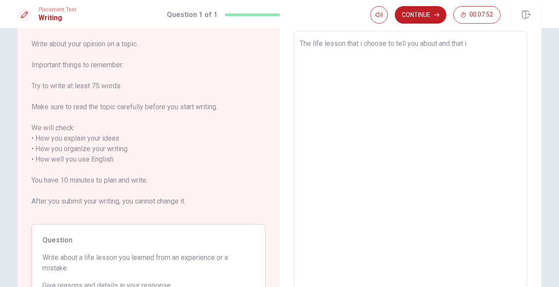
type textarea "x"
type textarea "The life lesson that i choose to tell you about and that i"
type textarea "x"
type textarea "The life lesson that i choose to tell you about and that"
type textarea "x"
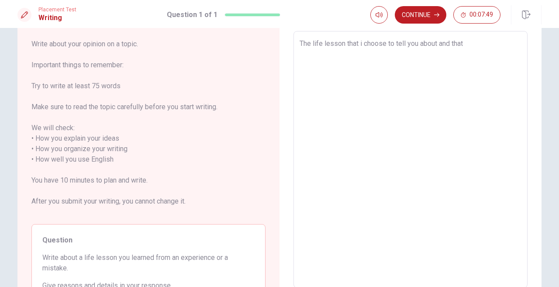
type textarea "The life lesson that i choose to tell you about and that I"
type textarea "x"
type textarea "The life lesson that i choose to tell you about and that I"
type textarea "x"
type textarea "The life lesson that i choose to tell you about and that I l"
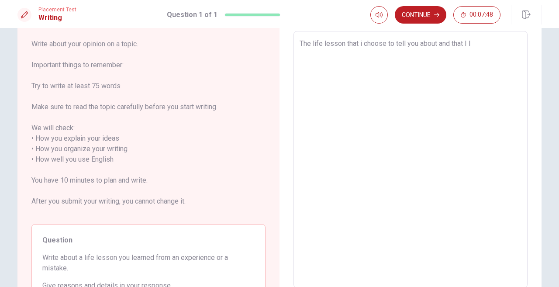
type textarea "x"
type textarea "The life lesson that i choose to tell you about and that I le"
type textarea "x"
type textarea "The life lesson that i choose to tell you about and that I lea"
type textarea "x"
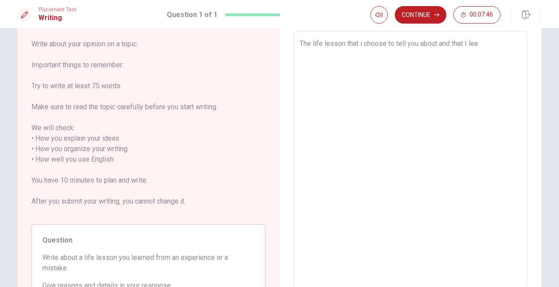
type textarea "The life lesson that i choose to tell you about and that I [PERSON_NAME]"
type textarea "x"
type textarea "The life lesson that i choose to tell you about and that I learn"
type textarea "x"
type textarea "The life lesson that i choose to tell you about and that I learne"
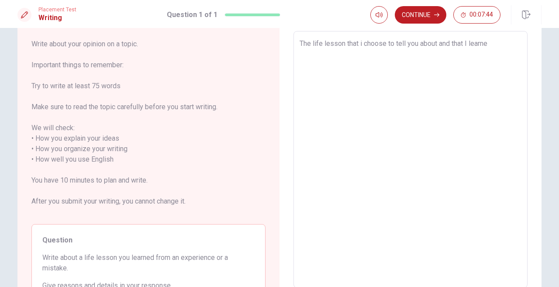
type textarea "x"
type textarea "The life lesson that i choose to tell you about and that I learned"
type textarea "x"
type textarea "The life lesson that i choose to tell you about and that I learned"
type textarea "x"
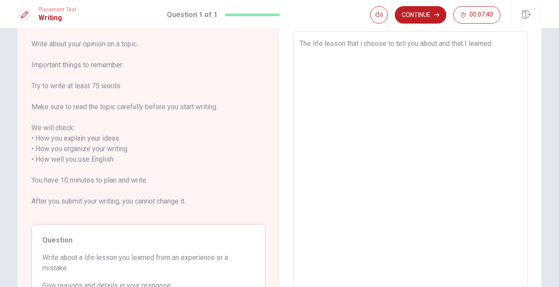
type textarea "The life lesson that i choose to tell you about and that I learned f"
type textarea "x"
type textarea "The life lesson that i choose to tell you about and that I learned fr"
type textarea "x"
type textarea "The life lesson that i choose to tell you about and that I learned fro"
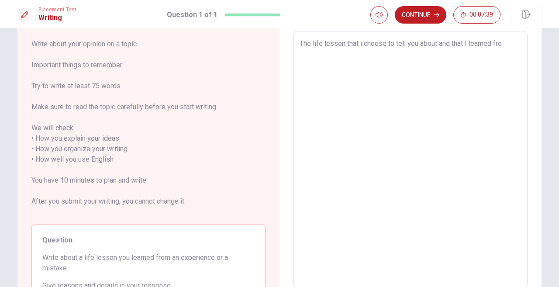
type textarea "x"
type textarea "The life lesson that i choose to tell you about and that I learned from"
type textarea "x"
type textarea "The life lesson that i choose to tell you about and that I learned from"
type textarea "x"
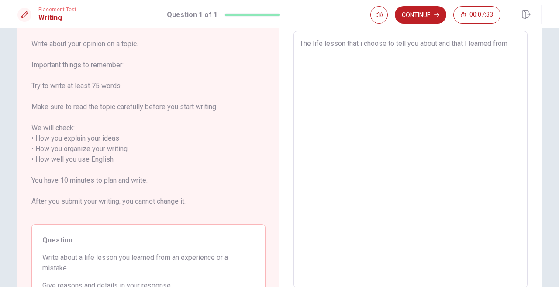
type textarea "The life lesson that i choose to tell you about and that I learned from a"
type textarea "x"
type textarea "The life lesson that i choose to tell you about and that I learned from a"
type textarea "x"
type textarea "The life lesson that I choose to tell you about and that I learned from a"
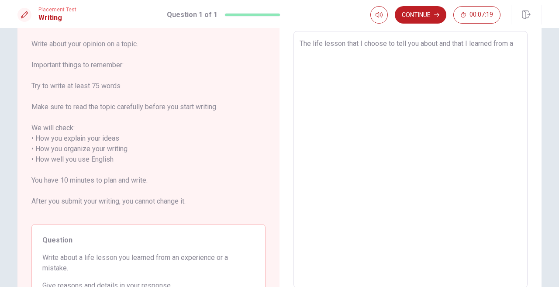
click at [517, 45] on textarea "The life lesson that I choose to tell you about and that I learned from a" at bounding box center [410, 159] width 222 height 242
click at [513, 47] on textarea "The life lesson that I choose to tell you about and that I learned from a" at bounding box center [410, 159] width 222 height 242
type textarea "x"
type textarea "The life lesson that I choose to tell you about and that I learned from T"
type textarea "x"
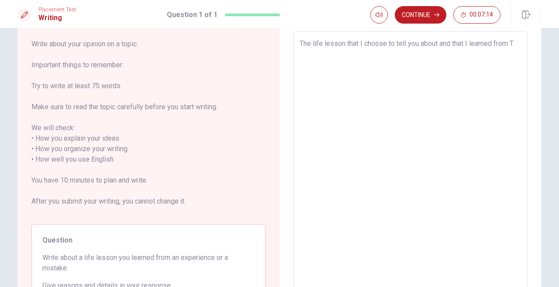
type textarea "The life lesson that I choose to tell you about and that I learned from TH"
type textarea "x"
type textarea "The life lesson that I choose to tell you about and that I learned from THE"
type textarea "x"
type textarea "The life lesson that I choose to tell you about and that I learned from TH"
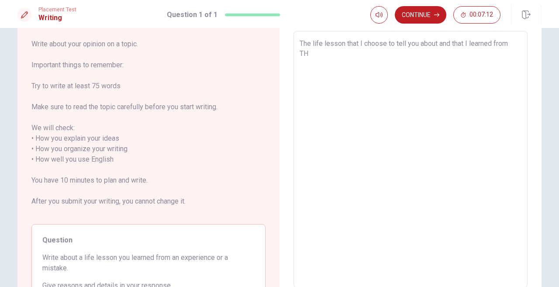
type textarea "x"
type textarea "The life lesson that I choose to tell you about and that I learned from T"
type textarea "x"
type textarea "The life lesson that I choose to tell you about and that I learned from"
type textarea "x"
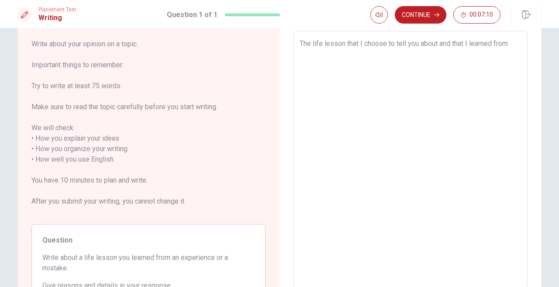
type textarea "The life lesson that I choose to tell you about and that I learned from t"
type textarea "x"
type textarea "The life lesson that I choose to tell you about and that I learned from th"
type textarea "x"
type textarea "The life lesson that I choose to tell you about and that I learned from the"
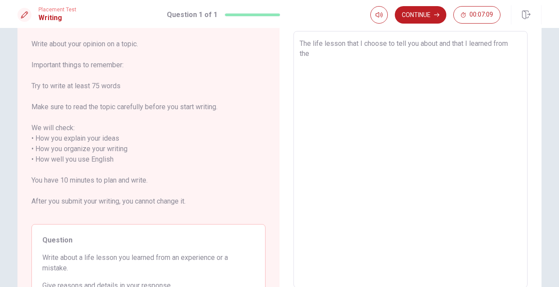
type textarea "x"
type textarea "The life lesson that I choose to tell you about and that I learned from the"
type textarea "x"
type textarea "The life lesson that I choose to tell you about and that I learned from the m"
type textarea "x"
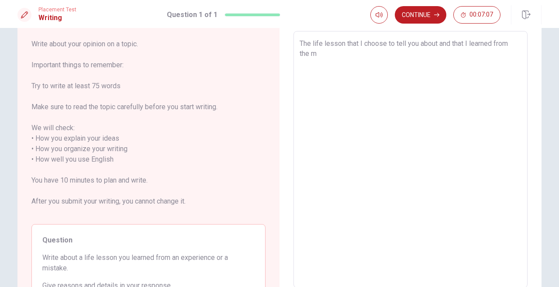
type textarea "The life lesson that I choose to tell you about and that I learned from the mi"
type textarea "x"
type textarea "The life lesson that I choose to tell you about and that I learned from the mis"
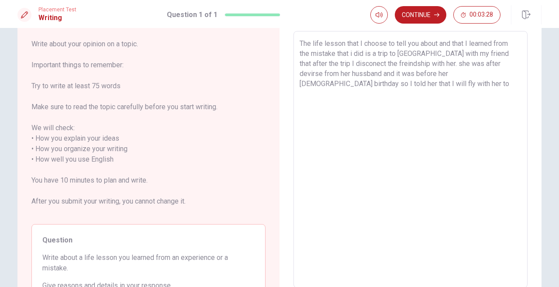
click at [477, 75] on textarea "The life lesson that I choose to tell you about and that I learned from the mis…" at bounding box center [410, 159] width 222 height 242
drag, startPoint x: 331, startPoint y: 85, endPoint x: 319, endPoint y: 86, distance: 11.8
click at [389, 85] on textarea "The life lesson that I choose to tell you about and that I learned from the mis…" at bounding box center [410, 159] width 222 height 242
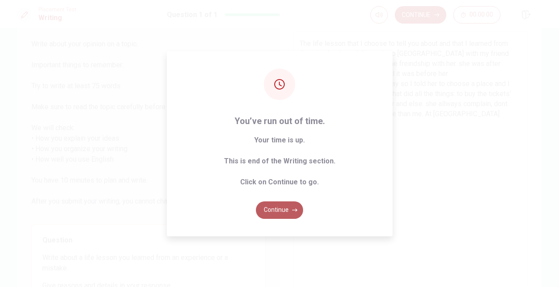
click at [278, 210] on button "Continue" at bounding box center [279, 209] width 47 height 17
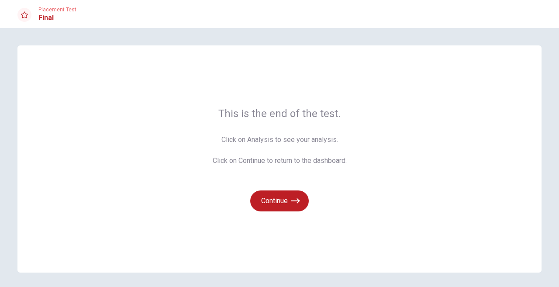
scroll to position [0, 0]
click at [274, 202] on button "Continue" at bounding box center [279, 200] width 58 height 21
